Goal: Task Accomplishment & Management: Use online tool/utility

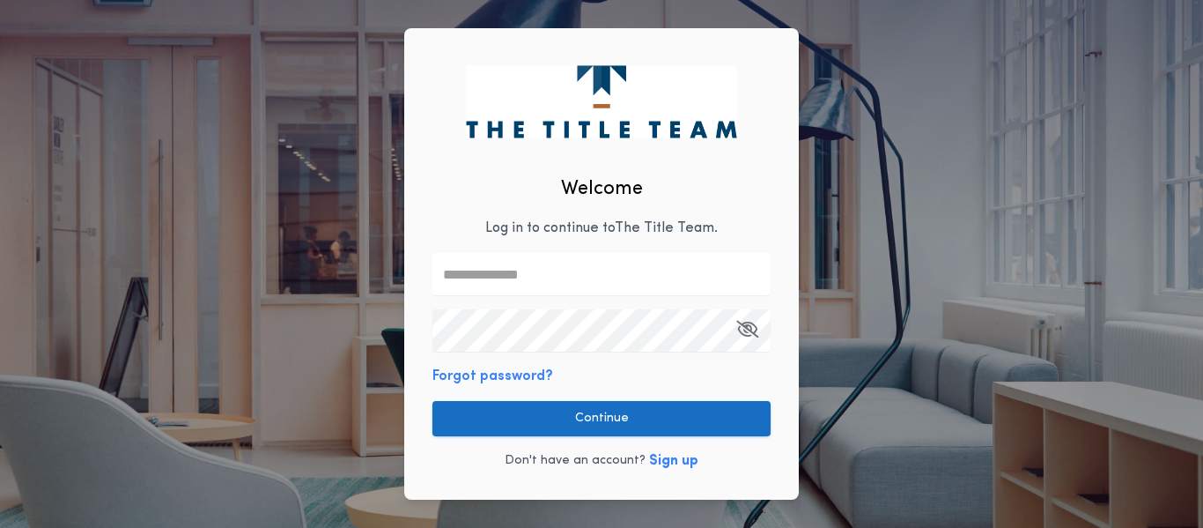
type input "**********"
click at [599, 418] on button "Continue" at bounding box center [602, 418] width 338 height 35
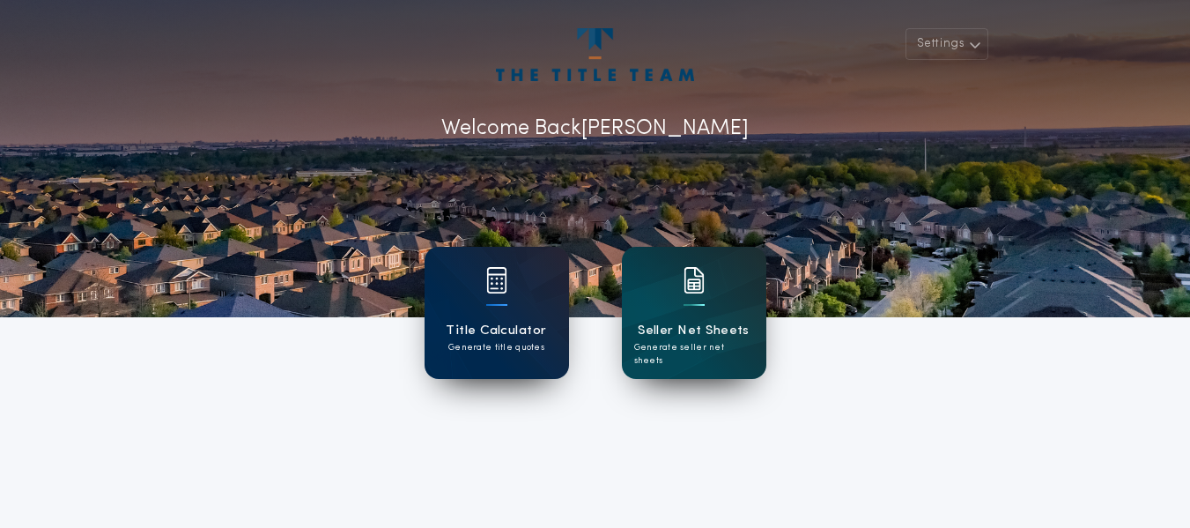
click at [500, 317] on div "Title Calculator Generate title quotes" at bounding box center [497, 313] width 144 height 132
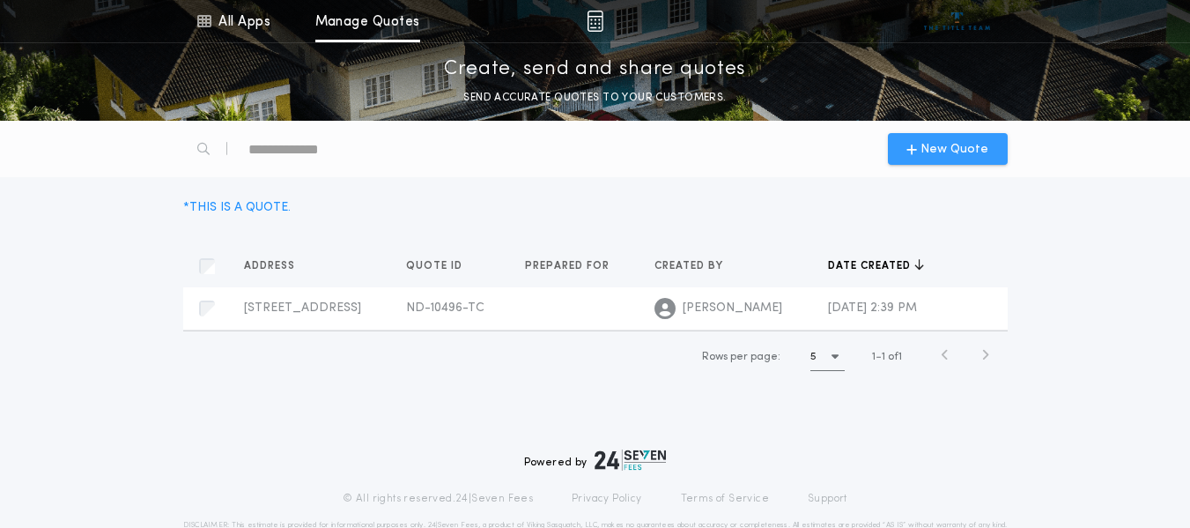
click at [948, 156] on span "New Quote" at bounding box center [955, 149] width 68 height 19
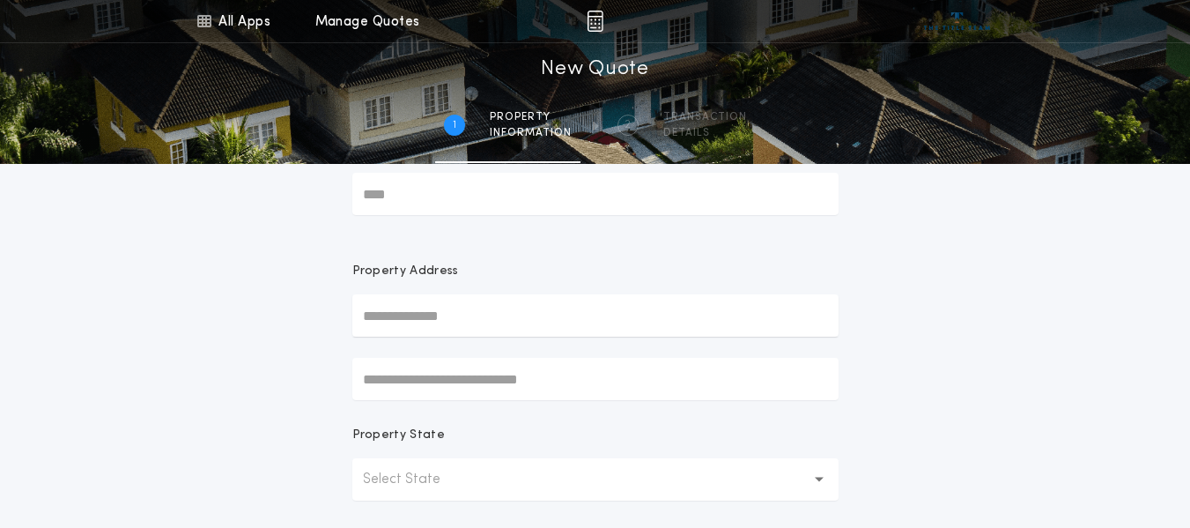
scroll to position [66, 0]
click at [400, 313] on input "text" at bounding box center [595, 314] width 486 height 42
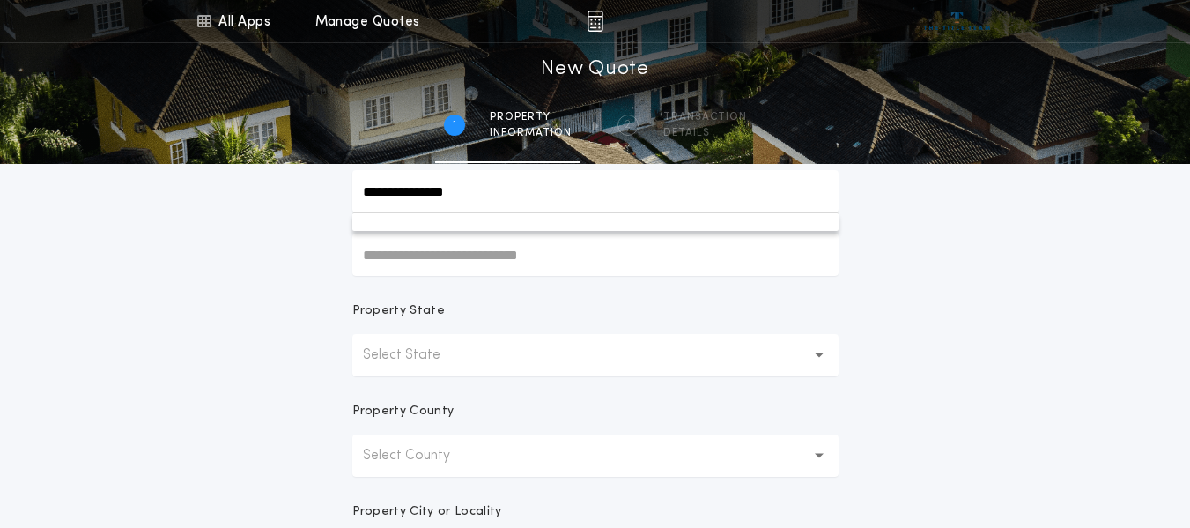
scroll to position [191, 0]
type input "**********"
click at [453, 352] on p "Select State" at bounding box center [416, 353] width 106 height 21
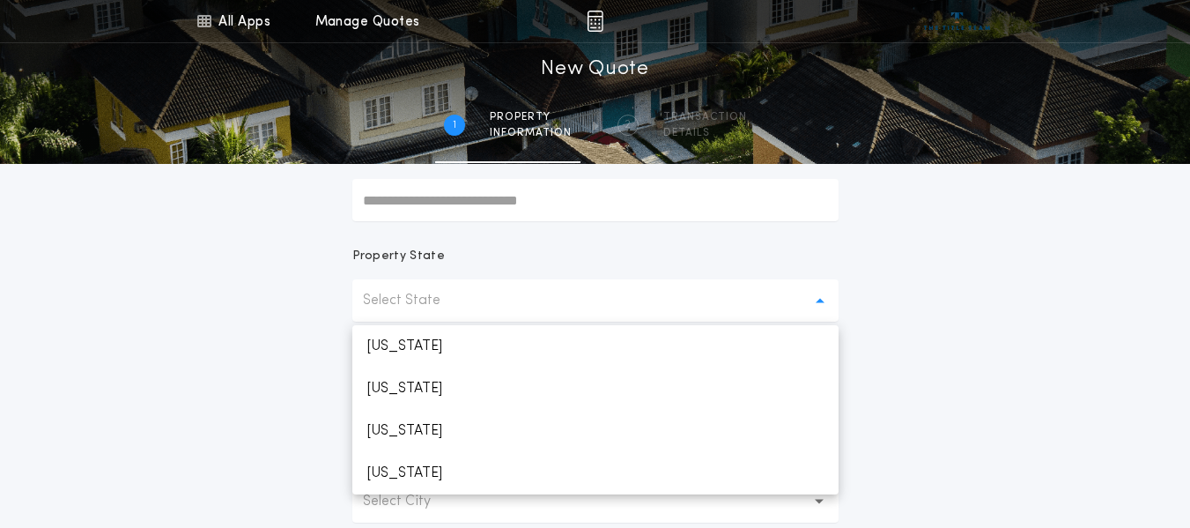
scroll to position [247, 0]
click at [435, 431] on p "[US_STATE]" at bounding box center [595, 428] width 486 height 42
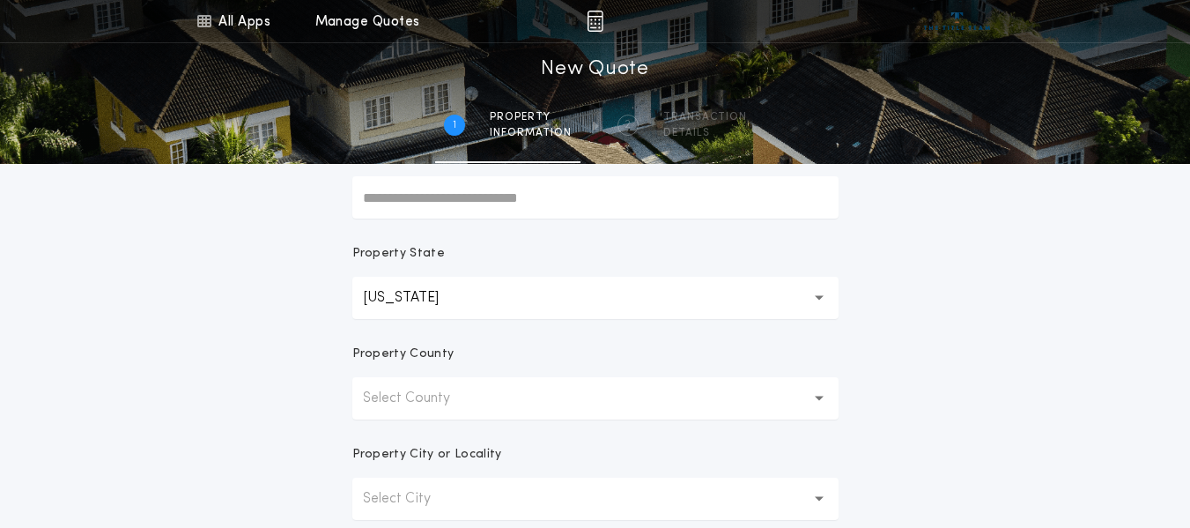
click at [487, 398] on button "Select County" at bounding box center [595, 398] width 486 height 42
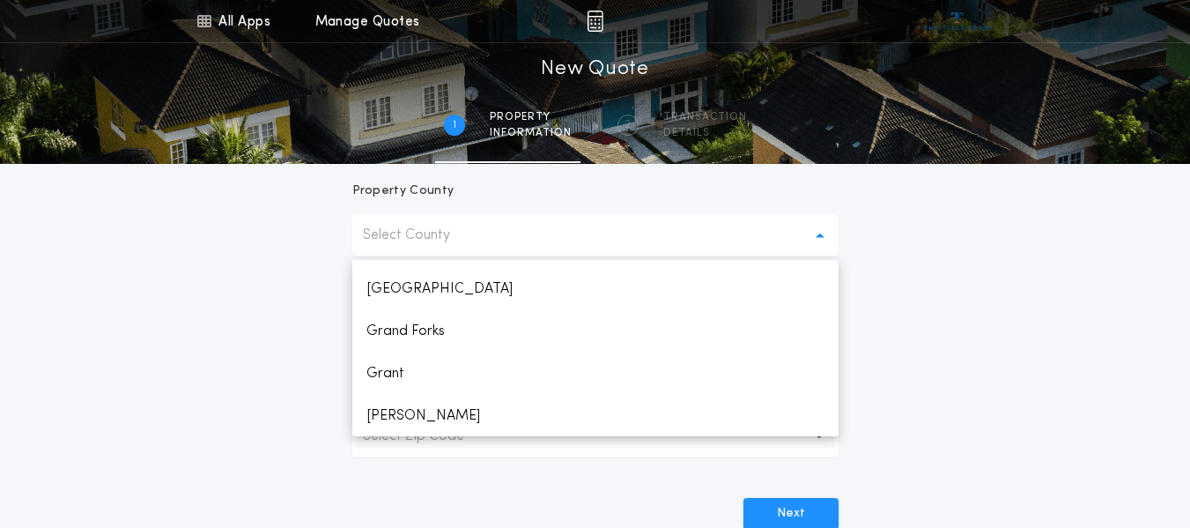
scroll to position [676, 0]
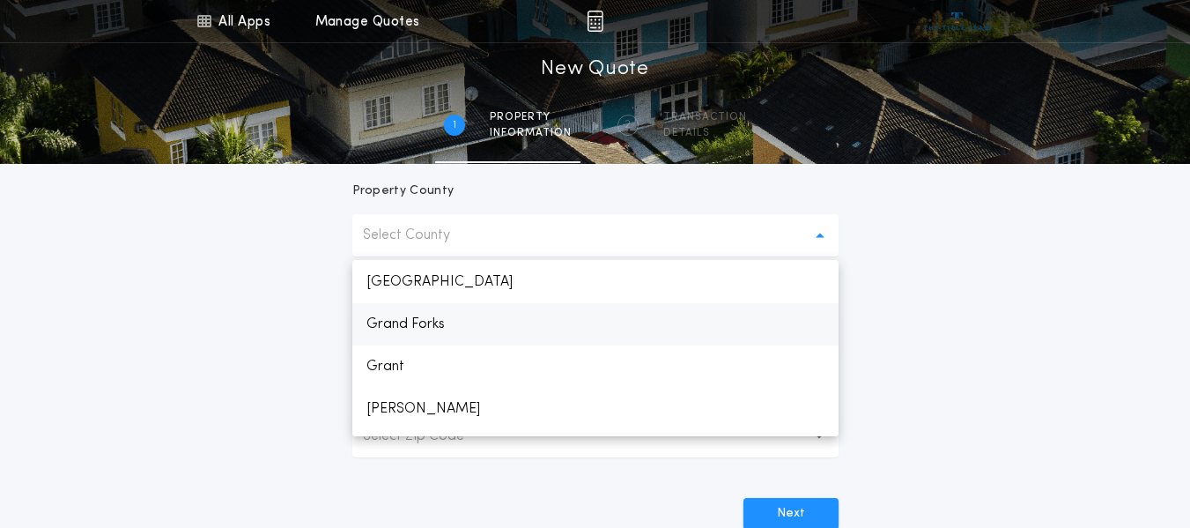
click at [428, 322] on p "Grand Forks" at bounding box center [595, 324] width 486 height 42
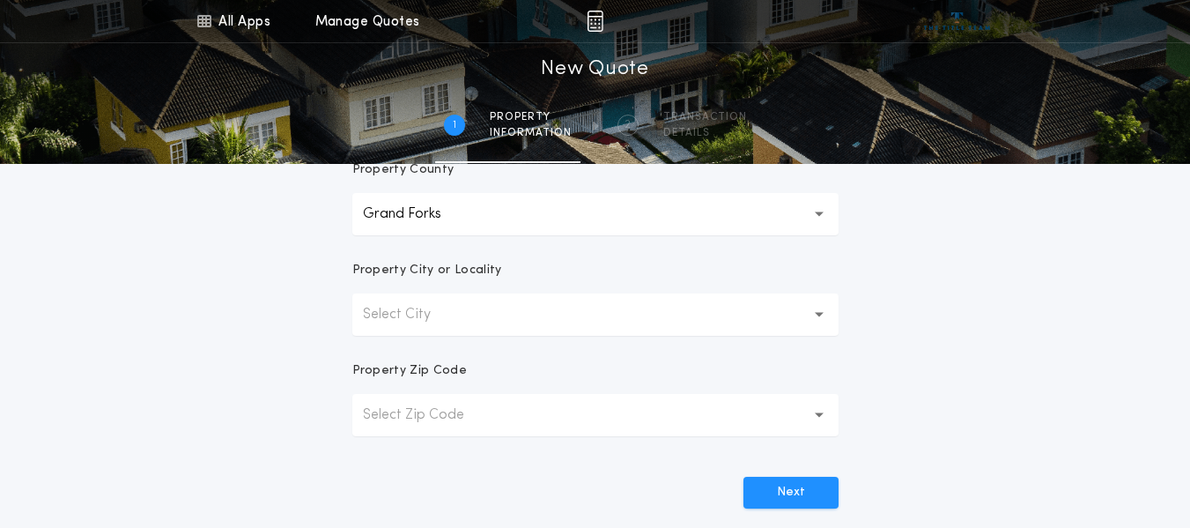
scroll to position [437, 0]
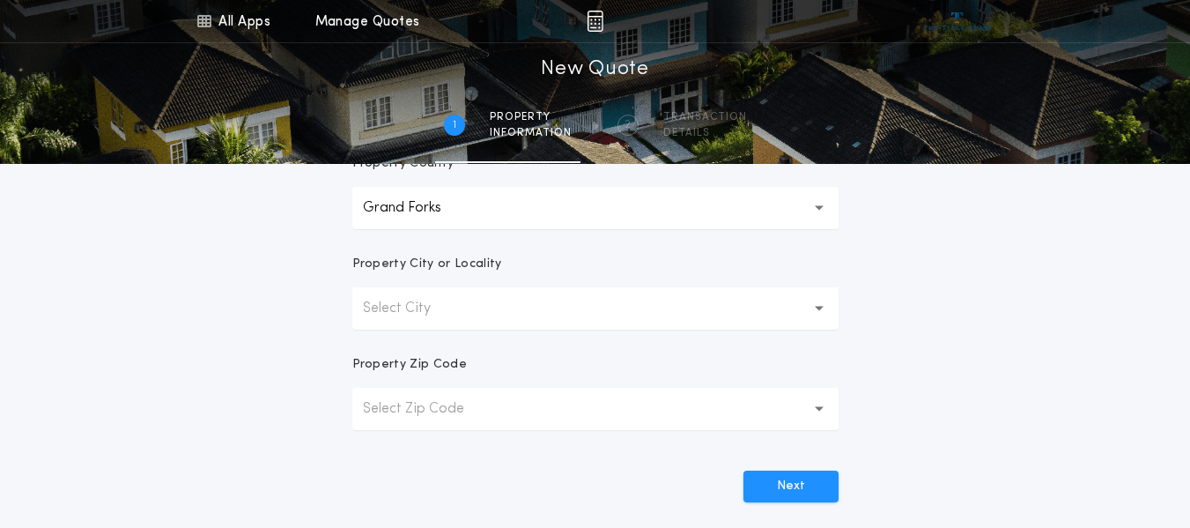
click at [449, 307] on p "Select City" at bounding box center [411, 308] width 96 height 21
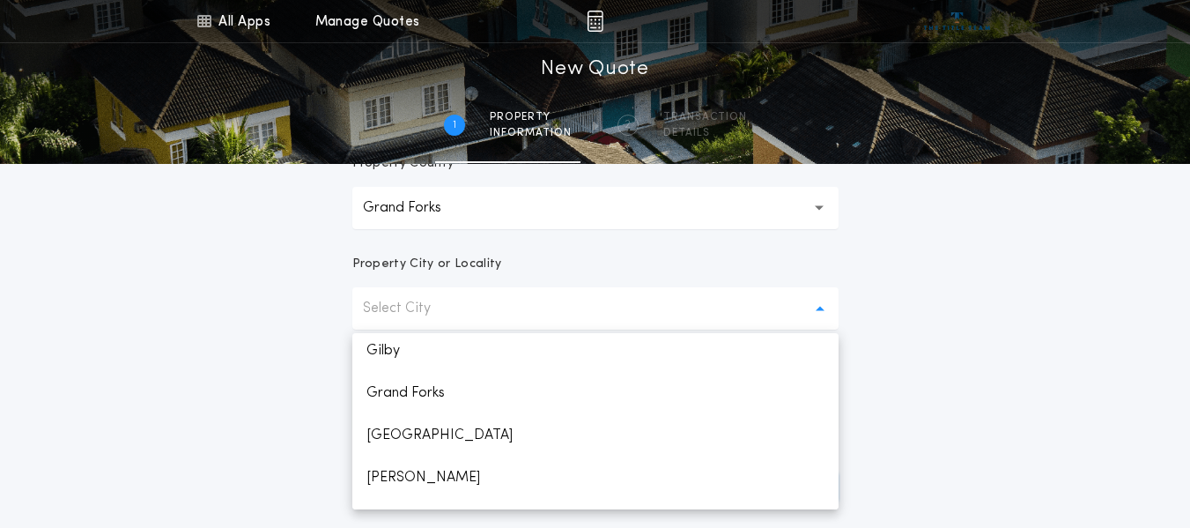
scroll to position [174, 0]
click at [418, 392] on p "Grand Forks" at bounding box center [595, 392] width 486 height 42
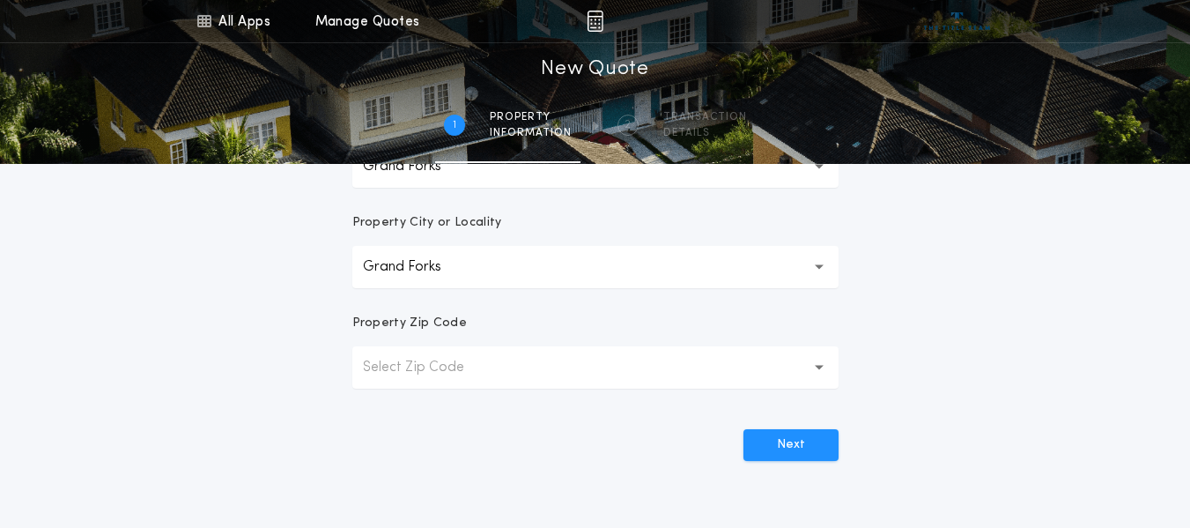
scroll to position [479, 0]
click at [431, 360] on p "Select Zip Code" at bounding box center [428, 366] width 130 height 21
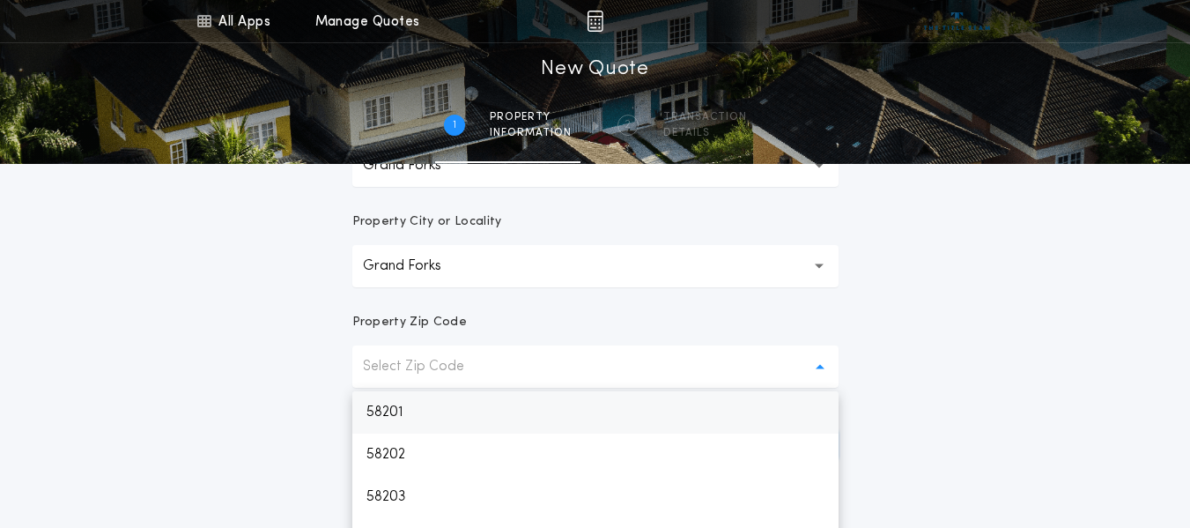
click at [406, 420] on p "58201" at bounding box center [595, 412] width 486 height 42
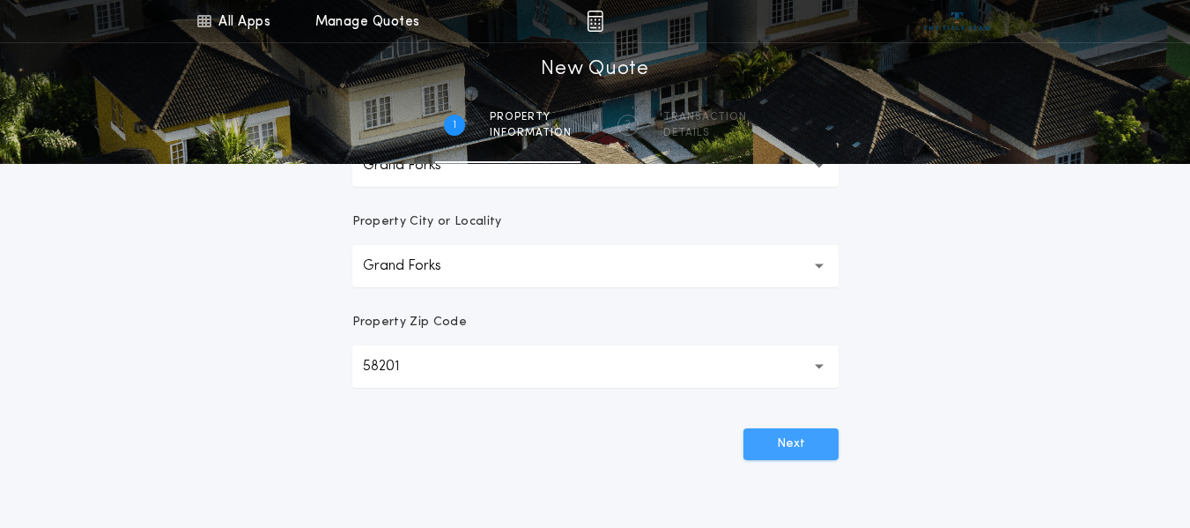
click at [788, 445] on button "Next" at bounding box center [791, 444] width 95 height 32
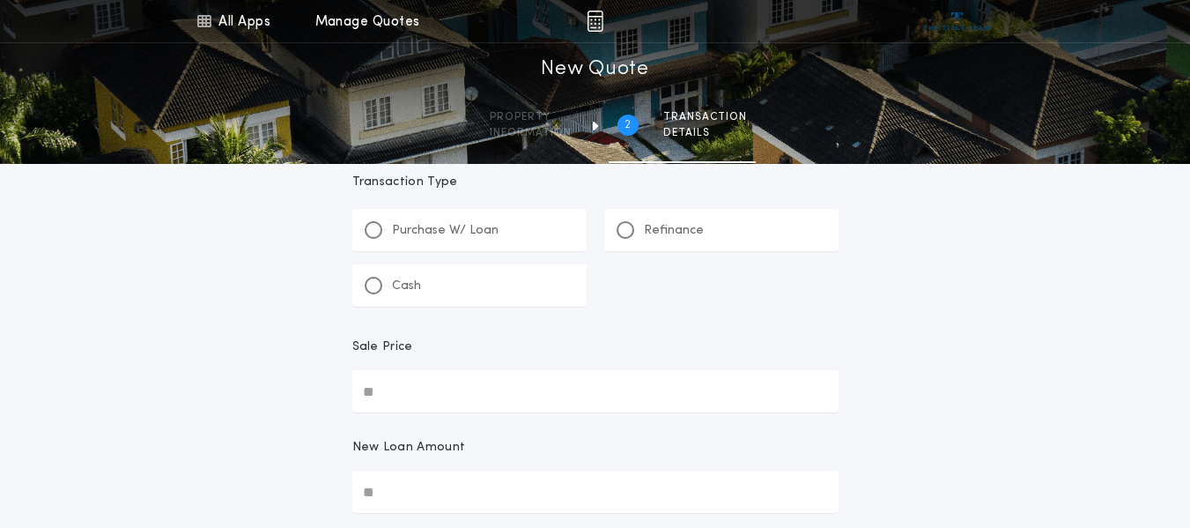
scroll to position [0, 0]
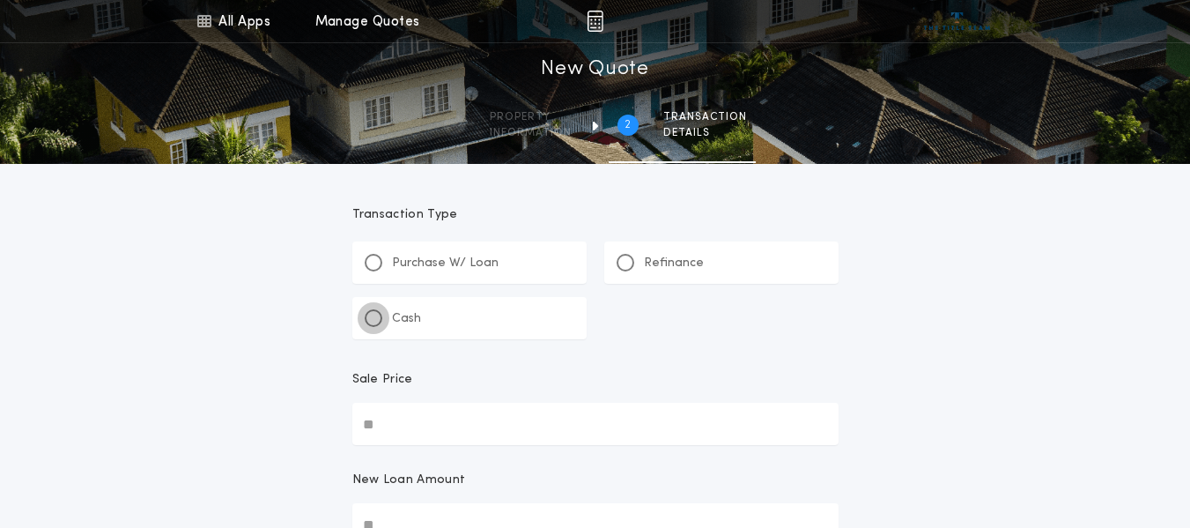
click at [373, 320] on div at bounding box center [373, 318] width 9 height 9
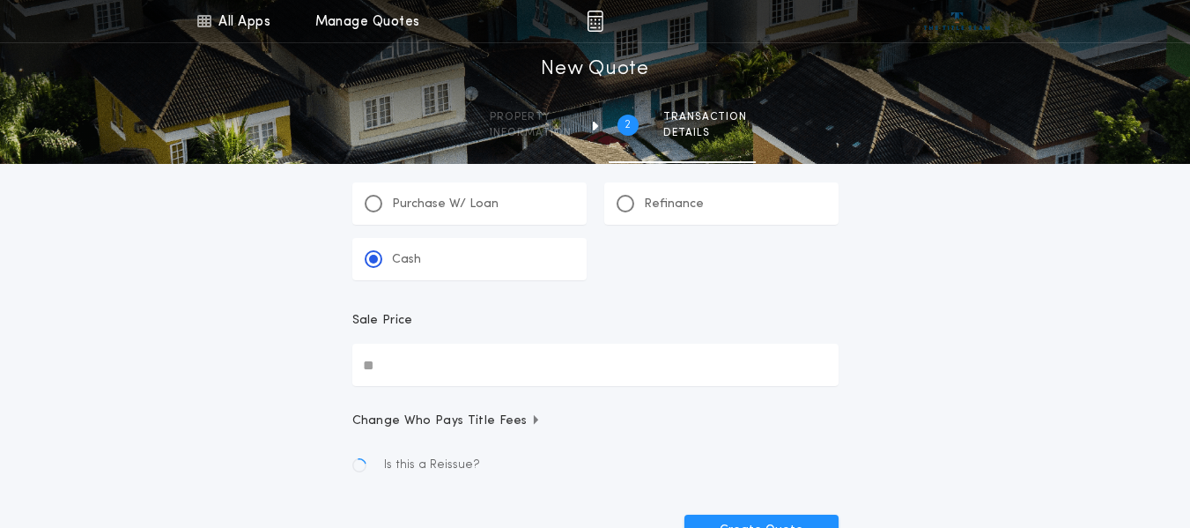
scroll to position [62, 0]
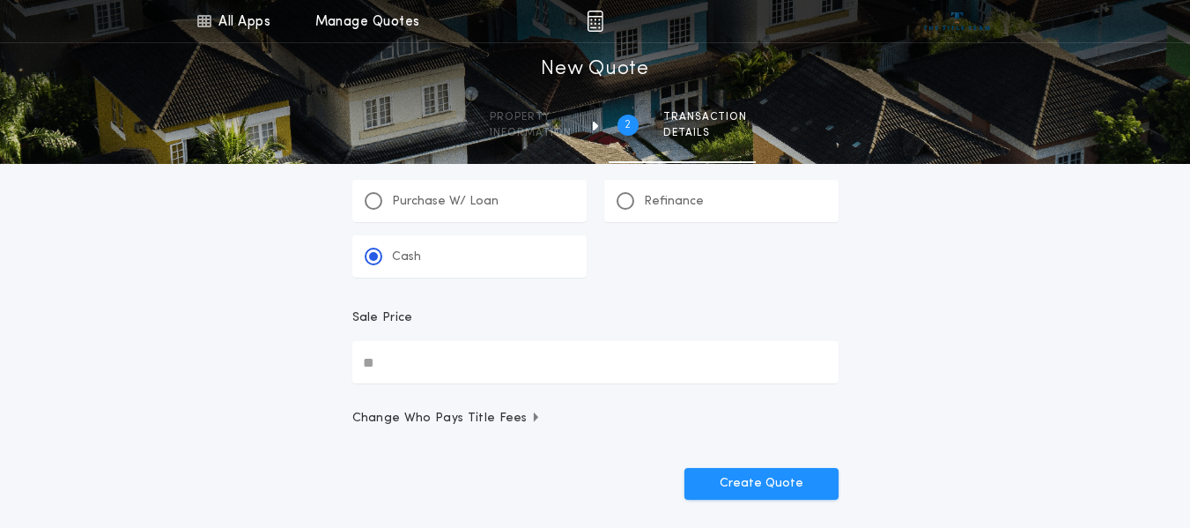
click at [418, 365] on input "Sale Price" at bounding box center [595, 362] width 486 height 42
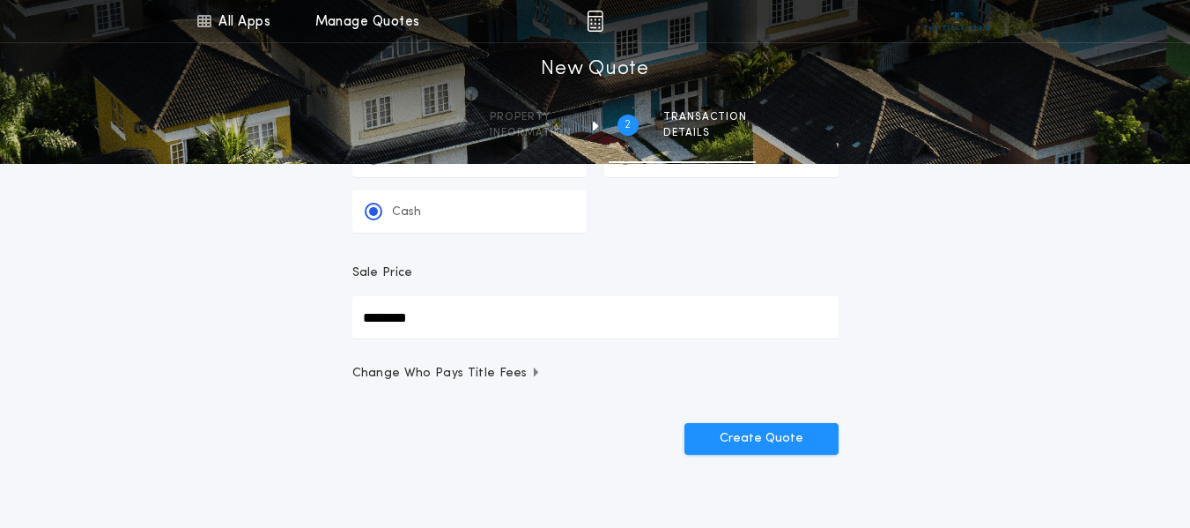
scroll to position [112, 0]
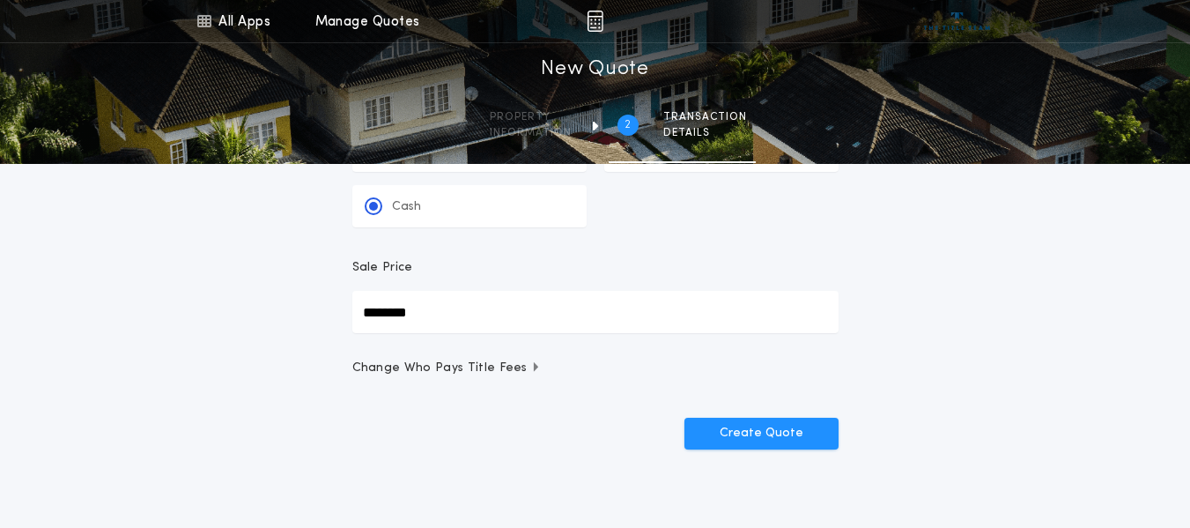
type input "********"
click at [404, 369] on span "Change Who Pays Title Fees" at bounding box center [446, 368] width 189 height 18
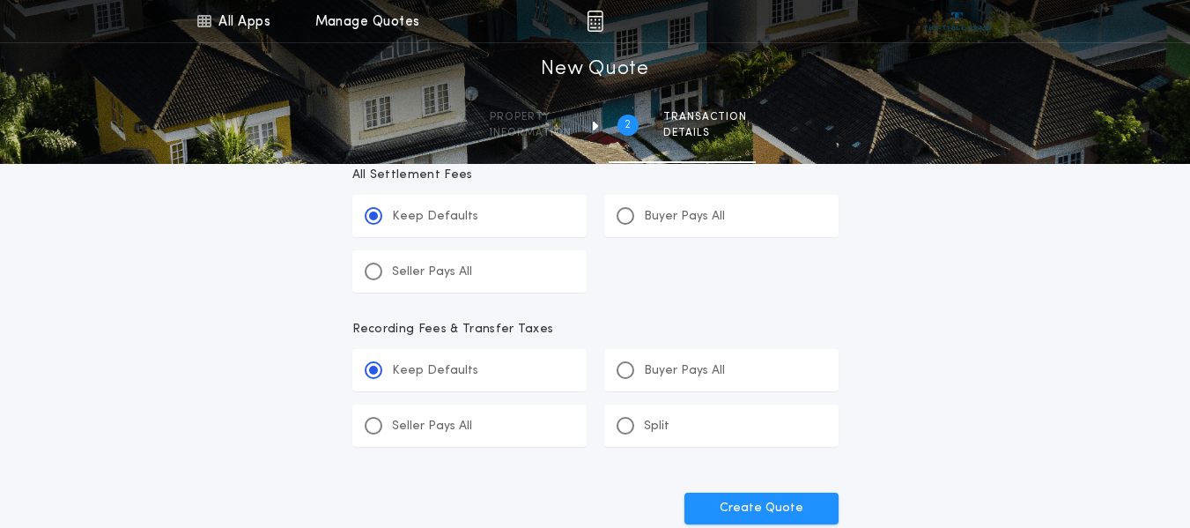
scroll to position [701, 0]
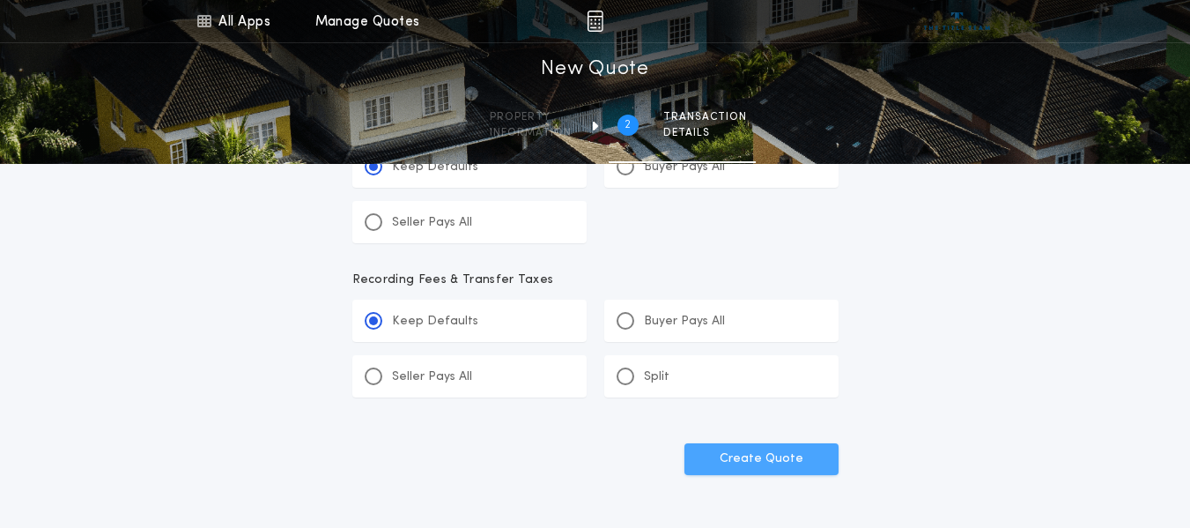
click at [782, 455] on button "Create Quote" at bounding box center [762, 459] width 154 height 32
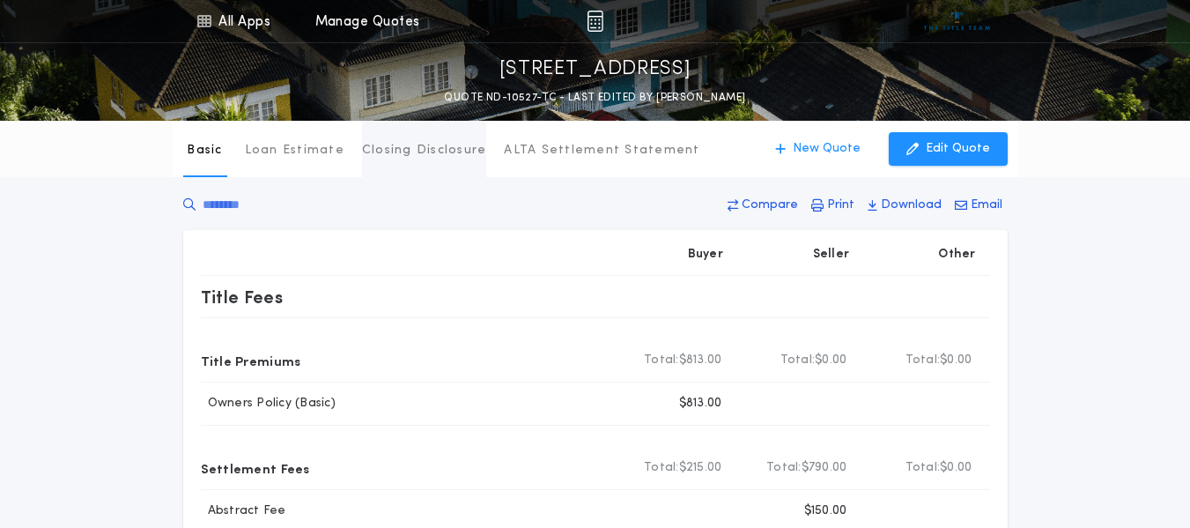
click at [399, 149] on p "Closing Disclosure" at bounding box center [424, 151] width 125 height 18
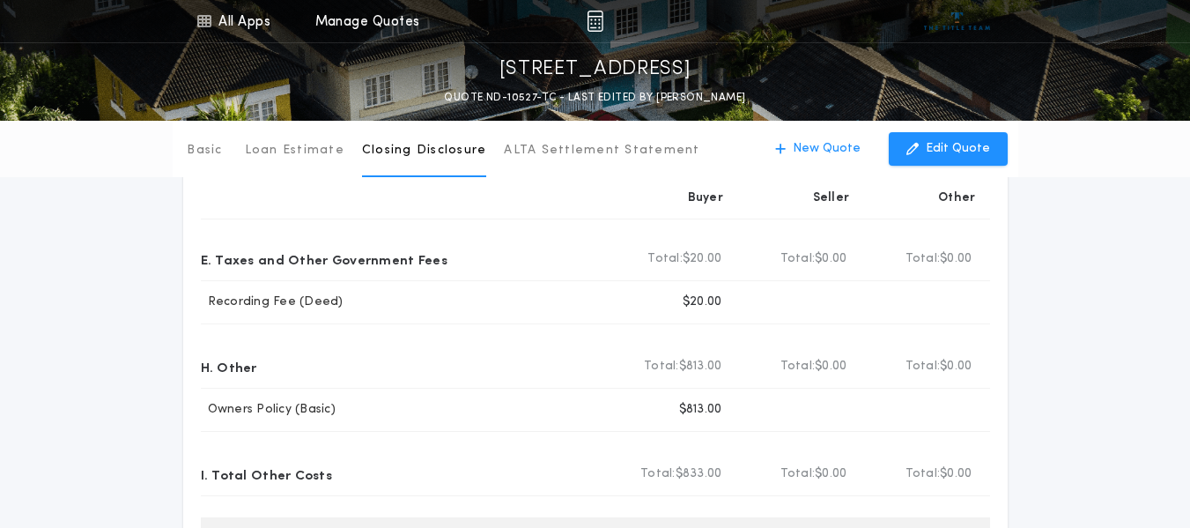
scroll to position [442, 0]
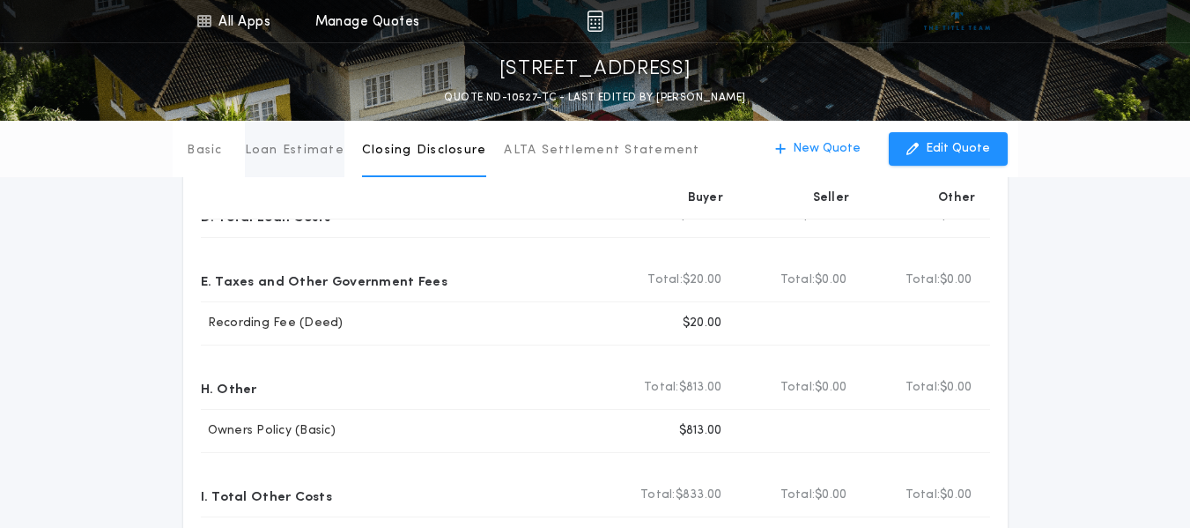
click at [309, 157] on p "Loan Estimate" at bounding box center [295, 151] width 100 height 18
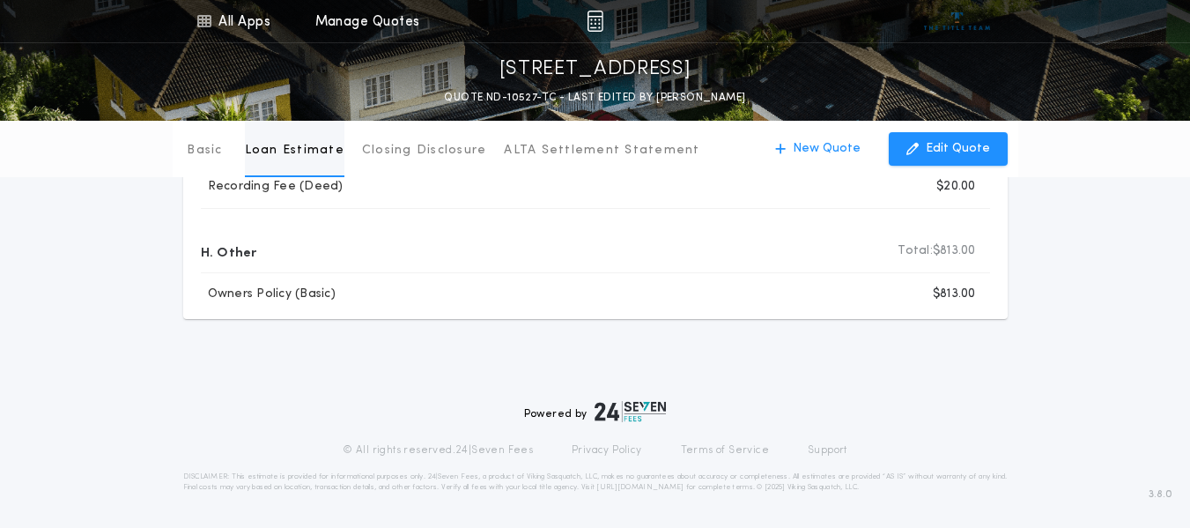
scroll to position [345, 0]
click at [205, 158] on p "Basic" at bounding box center [204, 151] width 35 height 18
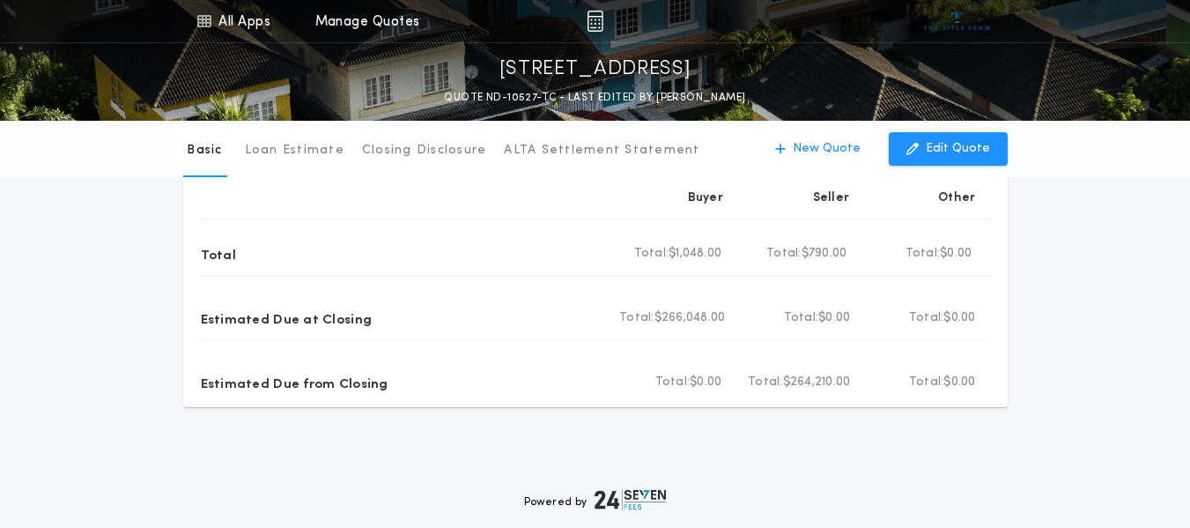
scroll to position [745, 0]
click at [532, 320] on div "Estimated Due at Closing" at bounding box center [406, 319] width 411 height 28
click at [557, 151] on p "ALTA Settlement Statement" at bounding box center [602, 151] width 196 height 18
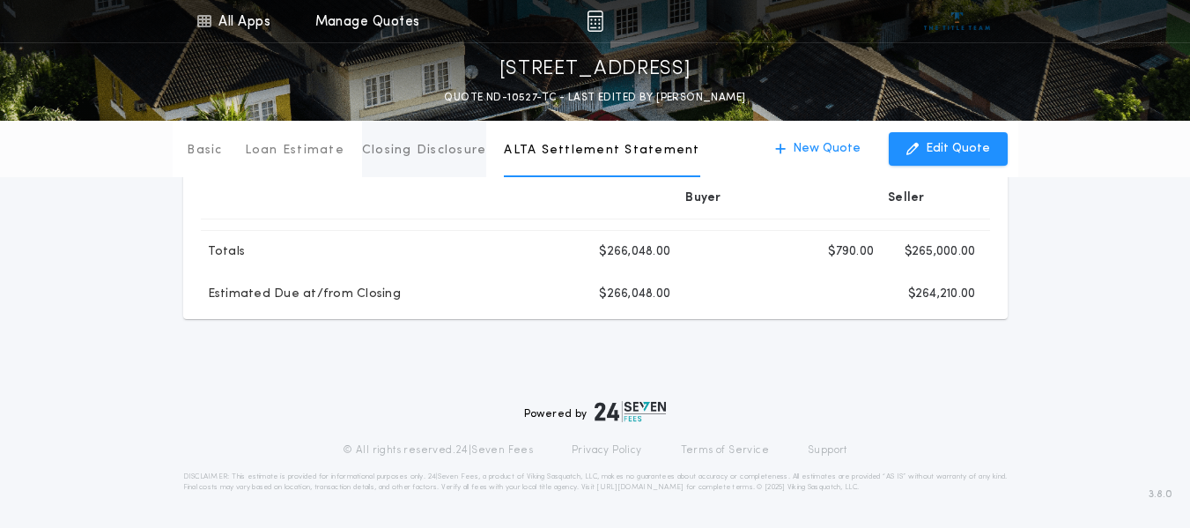
click at [438, 151] on p "Closing Disclosure" at bounding box center [424, 151] width 125 height 18
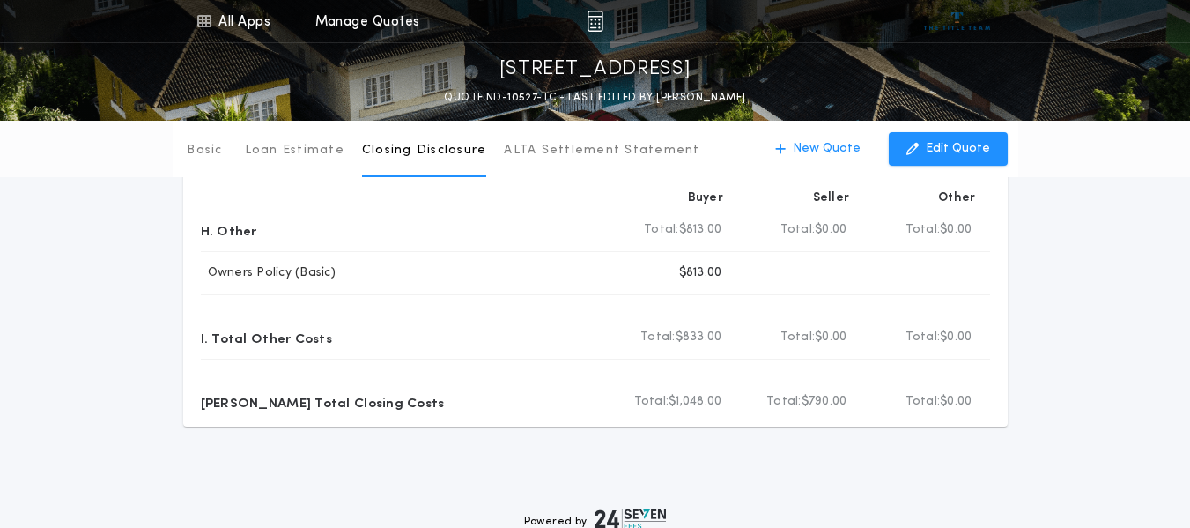
scroll to position [598, 0]
